Goal: Check status: Check status

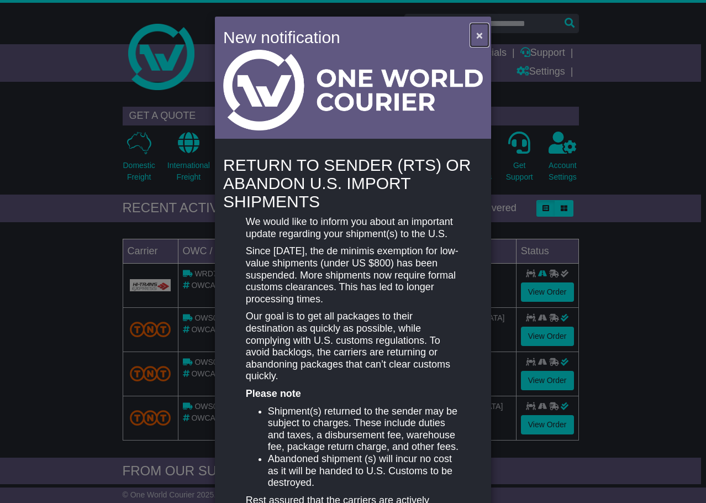
click at [478, 36] on span "×" at bounding box center [479, 35] width 7 height 13
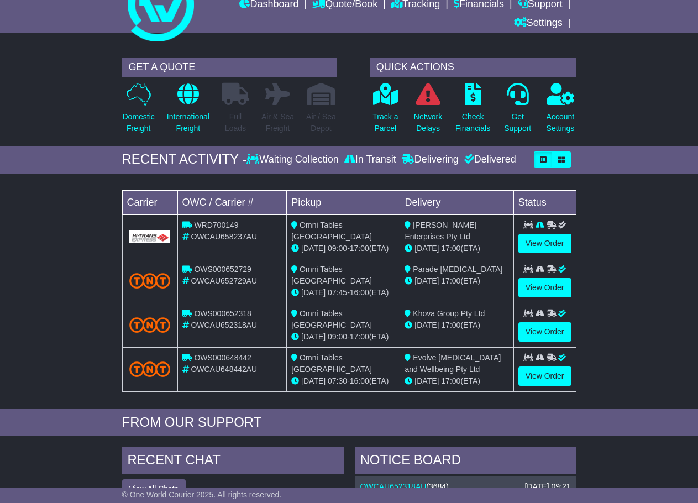
scroll to position [55, 0]
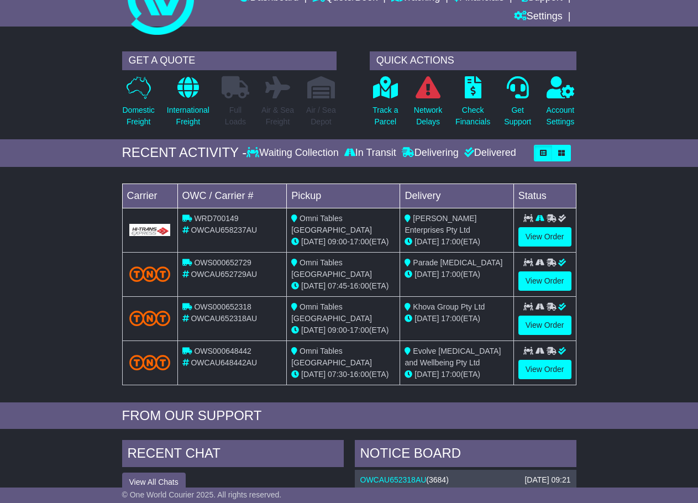
click at [369, 237] on span "17:00" at bounding box center [359, 241] width 19 height 9
click at [536, 235] on link "View Order" at bounding box center [544, 236] width 53 height 19
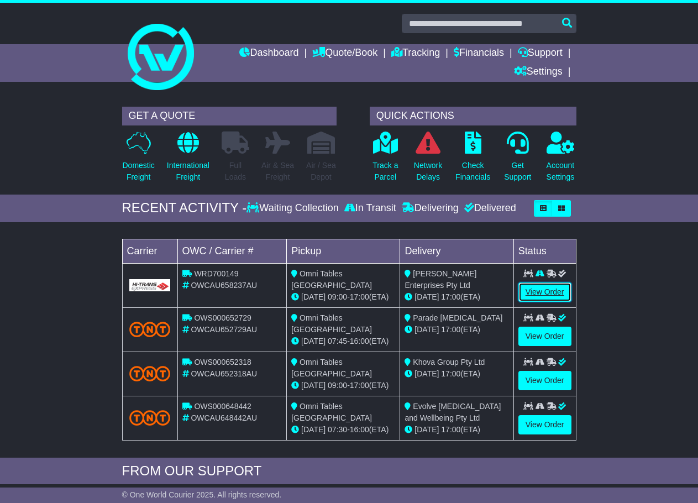
click at [531, 291] on link "View Order" at bounding box center [544, 291] width 53 height 19
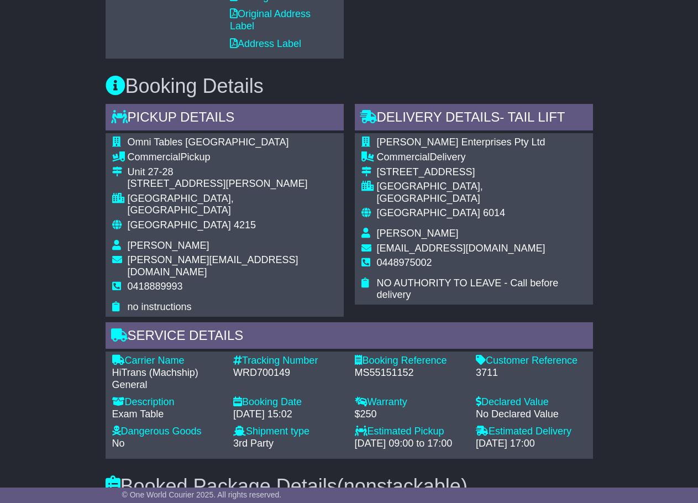
scroll to position [536, 0]
drag, startPoint x: 129, startPoint y: 157, endPoint x: 211, endPoint y: 159, distance: 82.4
click at [216, 159] on div "Commercial Pickup" at bounding box center [232, 158] width 209 height 12
copy div "Commercial Pickup"
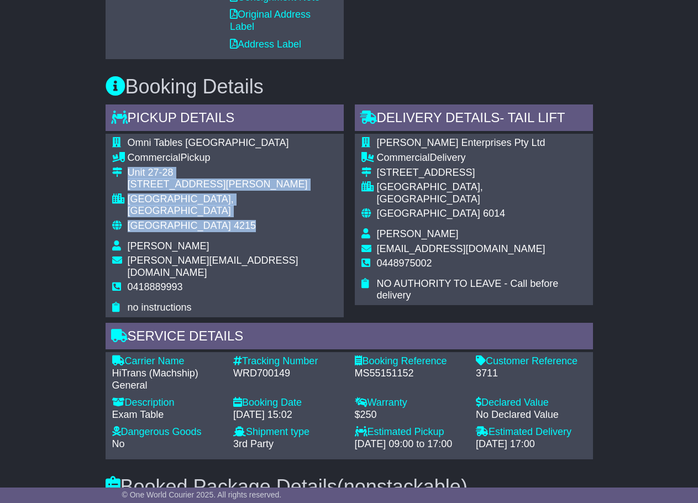
drag, startPoint x: 128, startPoint y: 174, endPoint x: 207, endPoint y: 216, distance: 89.3
click at [207, 216] on tbody "Omni Tables [GEOGRAPHIC_DATA] Commercial Pickup [STREET_ADDRESS][PERSON_NAME] […" at bounding box center [224, 225] width 225 height 176
copy tbody "[STREET_ADDRESS][PERSON_NAME]"
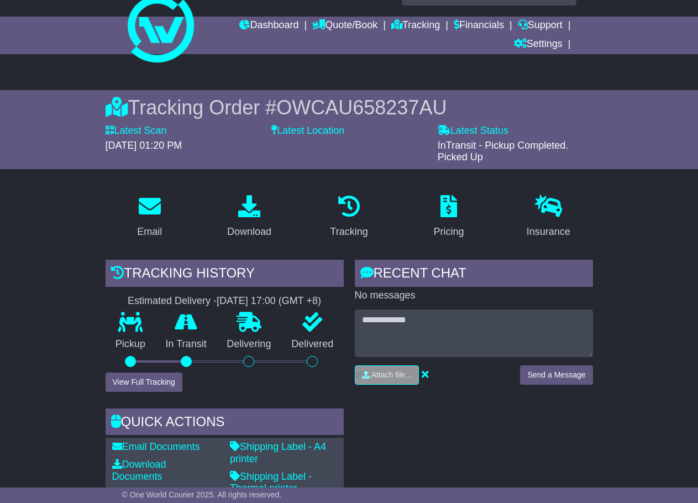
scroll to position [0, 0]
